Goal: Task Accomplishment & Management: Manage account settings

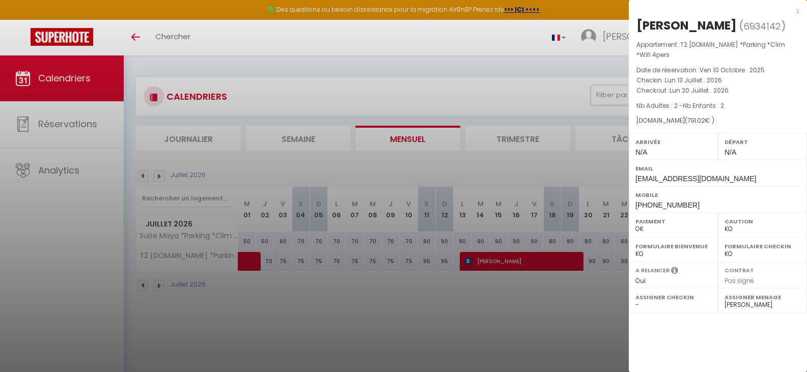
select select "KO"
select select "0"
select select "20563"
click at [141, 174] on div at bounding box center [403, 186] width 807 height 372
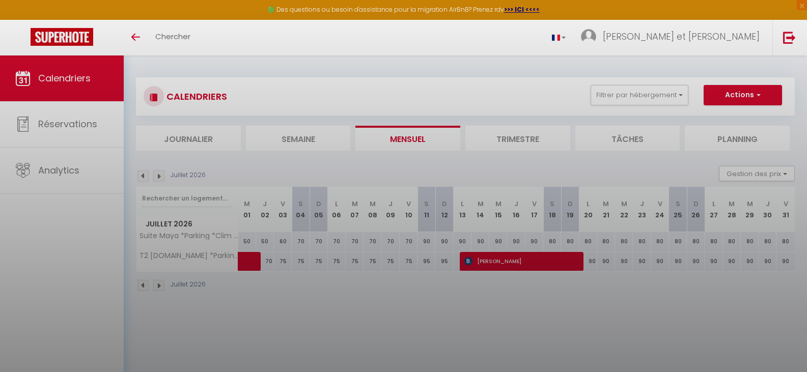
click at [141, 174] on div at bounding box center [403, 186] width 807 height 372
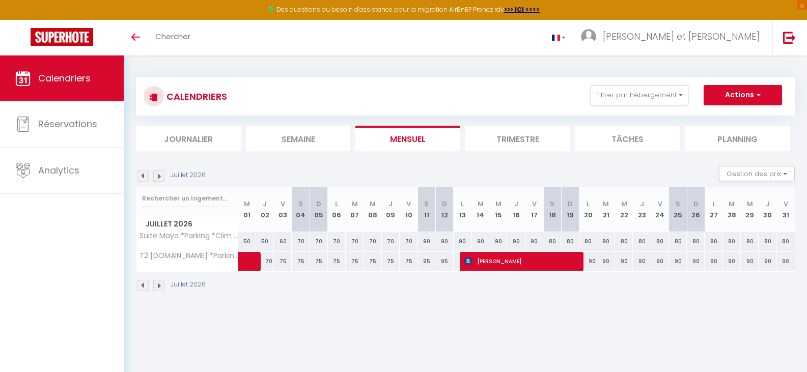
click at [141, 174] on img at bounding box center [143, 176] width 11 height 11
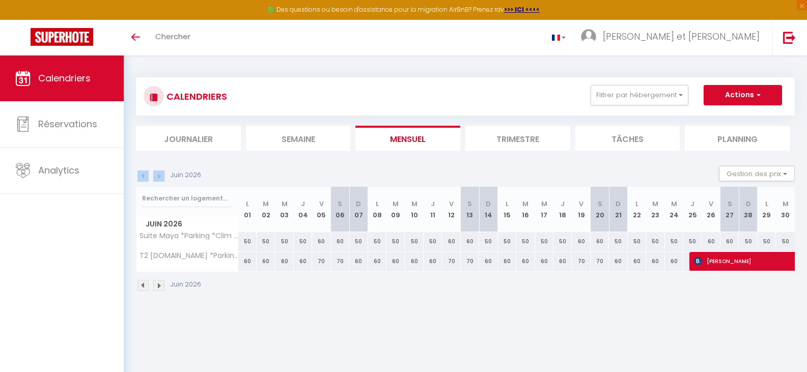
click at [141, 174] on div "Juin 2026" at bounding box center [170, 176] width 68 height 11
click at [142, 174] on img at bounding box center [143, 176] width 11 height 11
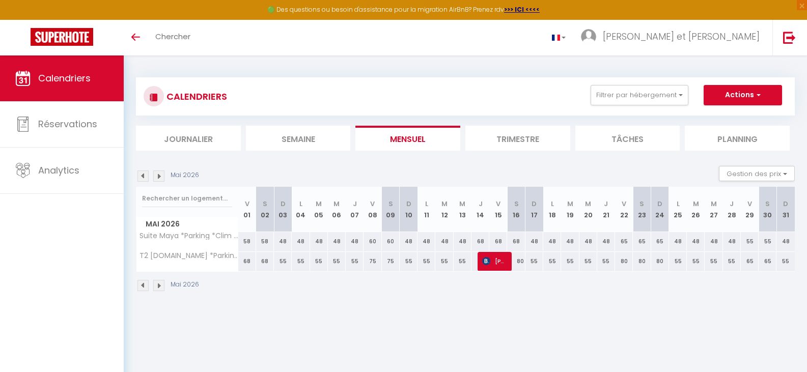
click at [142, 174] on img at bounding box center [143, 176] width 11 height 11
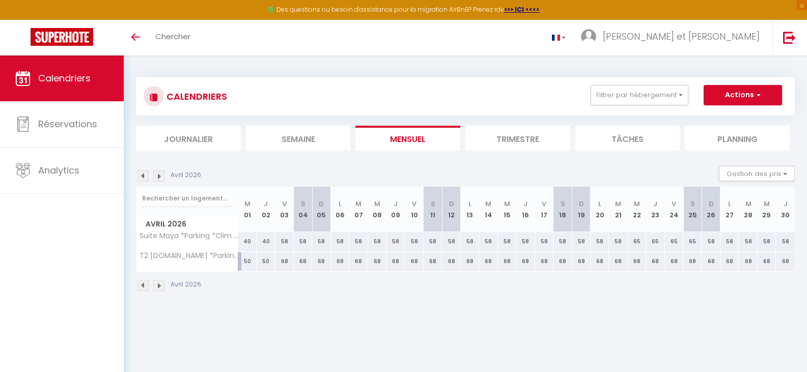
click at [142, 174] on img at bounding box center [143, 176] width 11 height 11
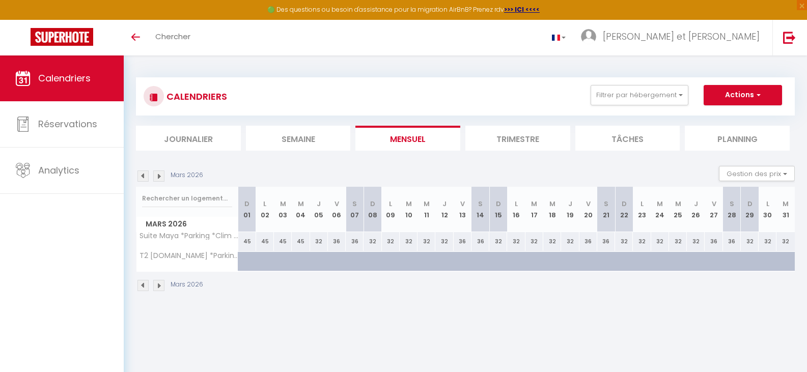
click at [142, 174] on img at bounding box center [143, 176] width 11 height 11
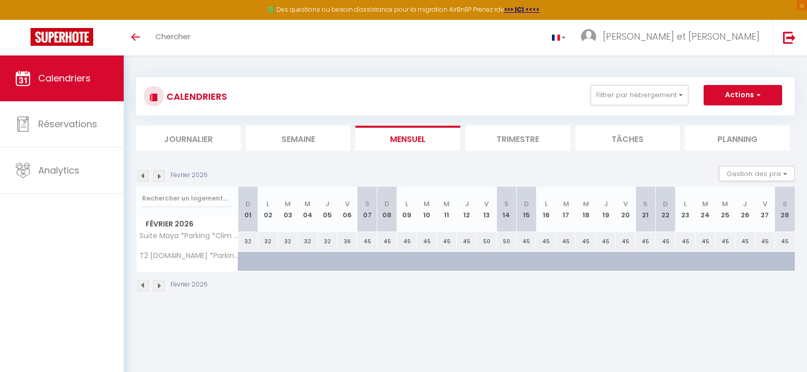
click at [142, 174] on img at bounding box center [143, 176] width 11 height 11
select select "KO"
select select "0"
select select "20563"
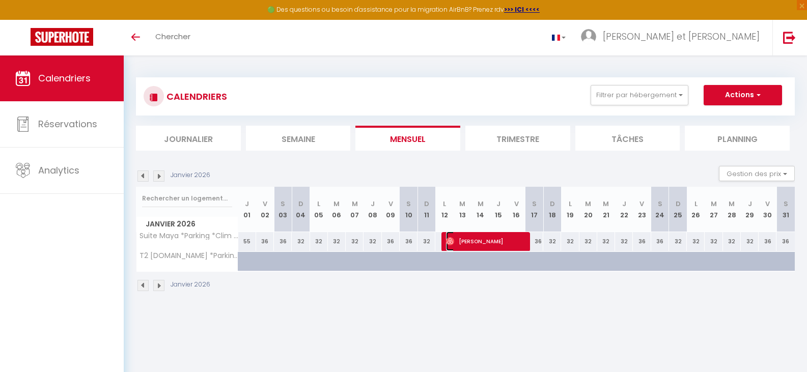
click at [496, 239] on span "[PERSON_NAME]" at bounding box center [484, 241] width 77 height 19
select select "OK"
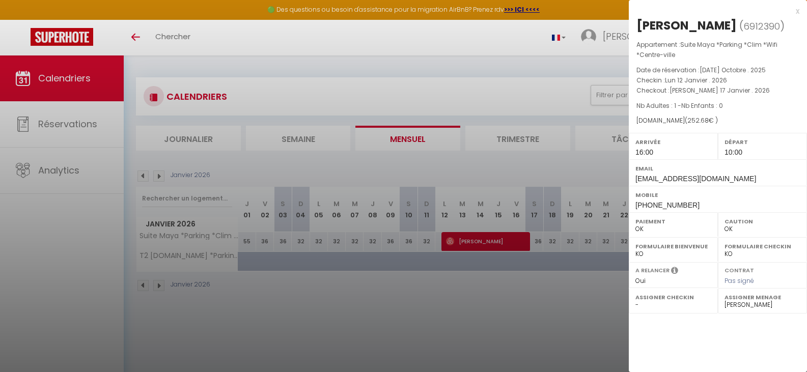
click at [491, 331] on div at bounding box center [403, 186] width 807 height 372
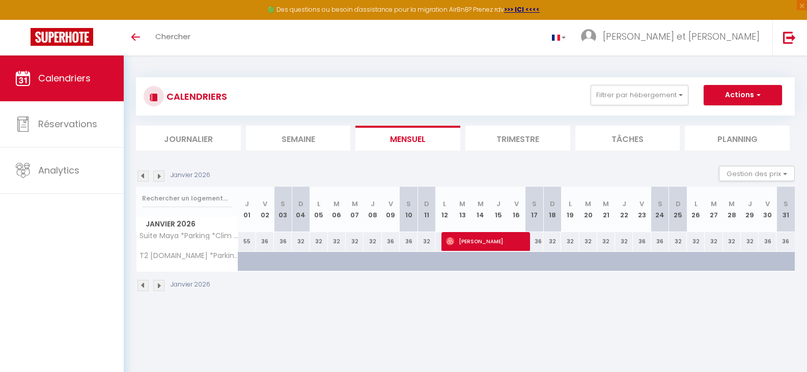
click at [161, 174] on img at bounding box center [158, 176] width 11 height 11
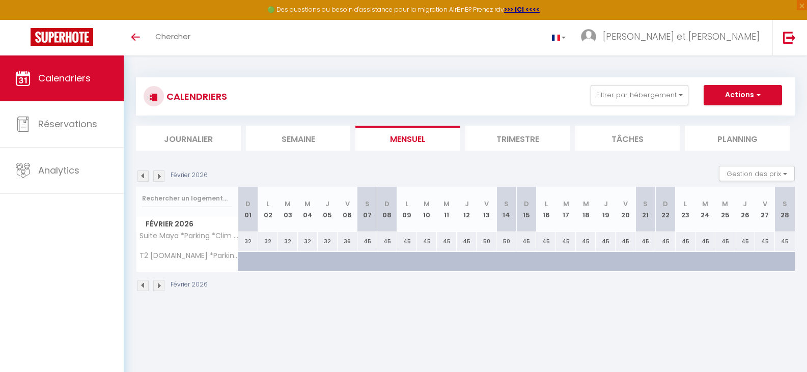
click at [161, 174] on img at bounding box center [158, 176] width 11 height 11
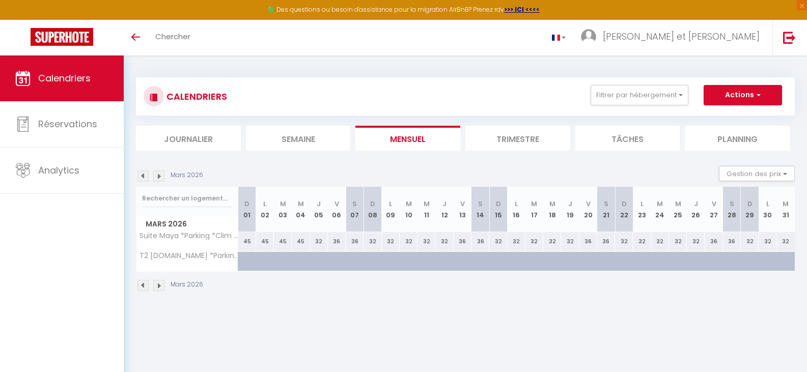
click at [161, 174] on img at bounding box center [158, 176] width 11 height 11
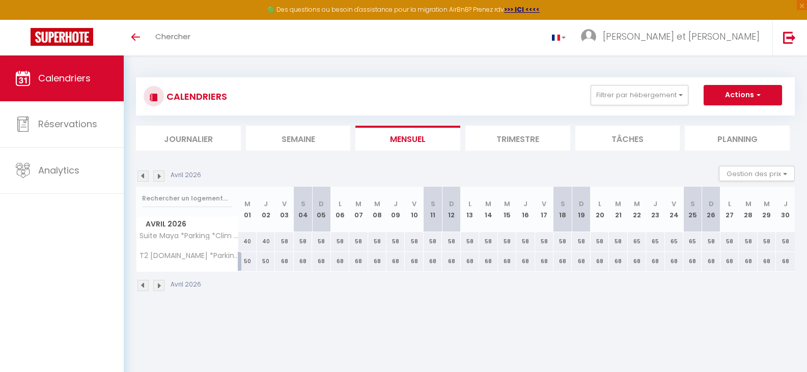
click at [161, 174] on img at bounding box center [158, 176] width 11 height 11
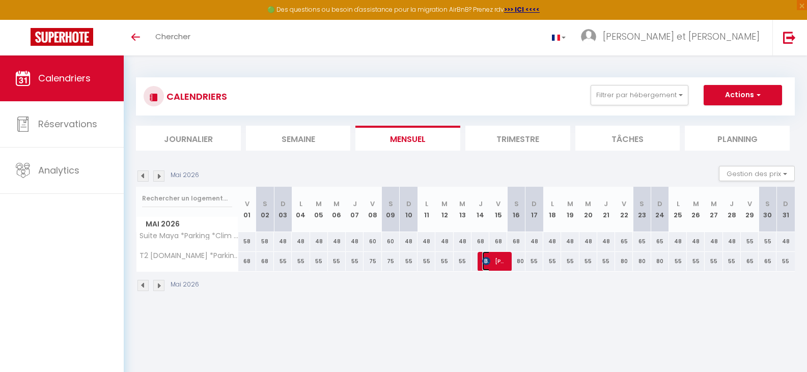
click at [490, 263] on img at bounding box center [486, 261] width 8 height 8
select select "KO"
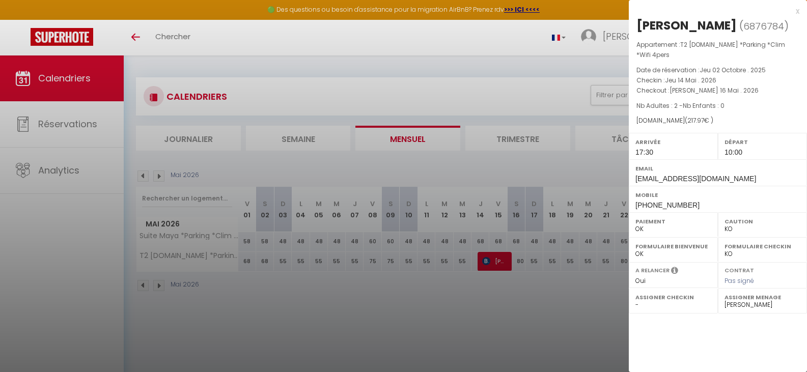
click at [799, 10] on div "x [PERSON_NAME] ( 6876784 ) Appartement : T2 [DOMAIN_NAME] *Parking *Clim *Wifi…" at bounding box center [718, 109] width 178 height 218
click at [798, 8] on div "x" at bounding box center [714, 11] width 171 height 12
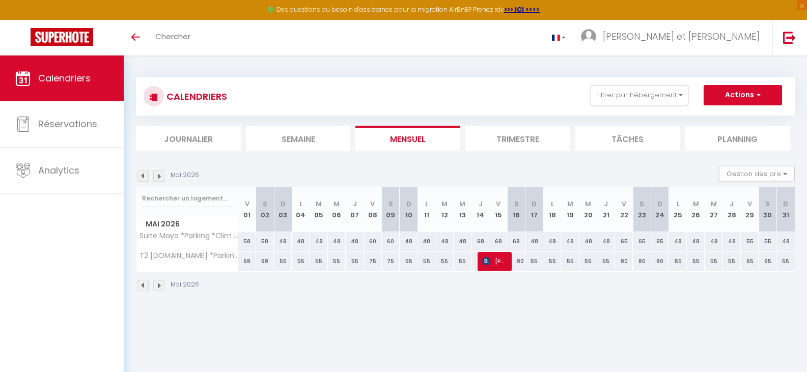
click at [159, 177] on img at bounding box center [158, 176] width 11 height 11
select select "KO"
select select "0"
select select "20563"
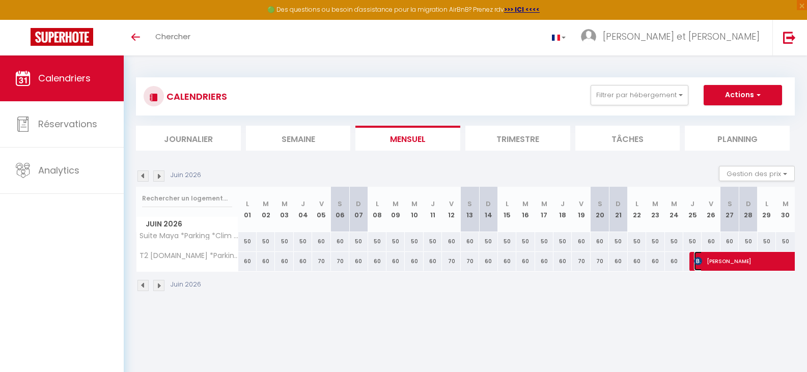
click at [725, 263] on span "[PERSON_NAME]" at bounding box center [776, 261] width 164 height 19
